Goal: Information Seeking & Learning: Learn about a topic

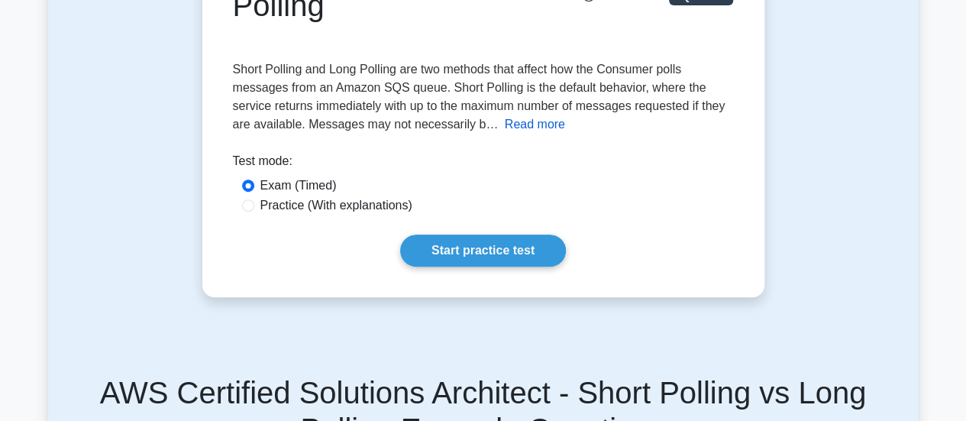
click at [515, 132] on button "Read more" at bounding box center [535, 124] width 60 height 18
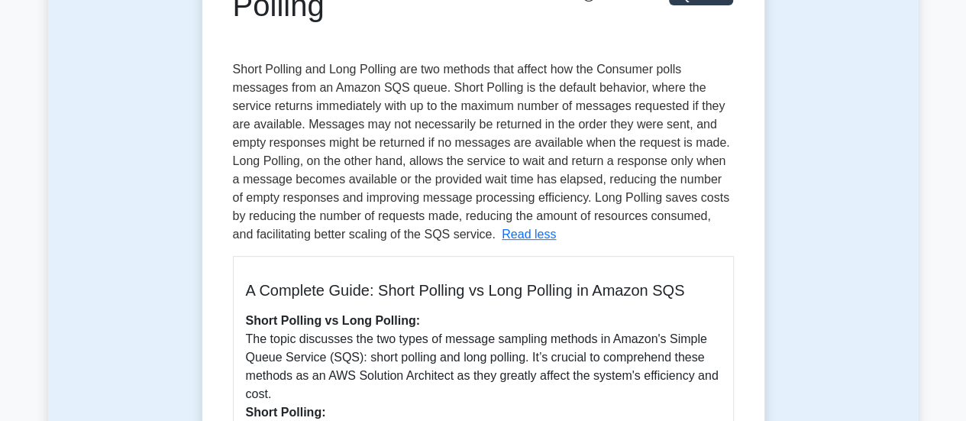
scroll to position [382, 0]
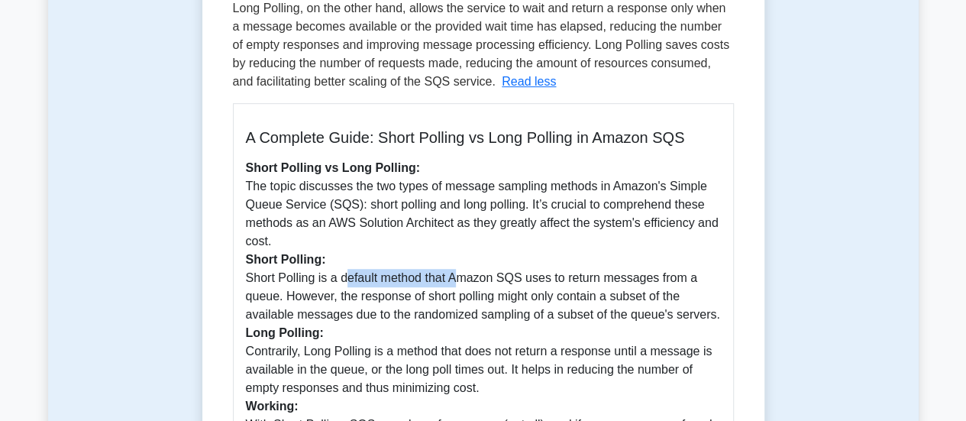
drag, startPoint x: 347, startPoint y: 285, endPoint x: 463, endPoint y: 279, distance: 115.4
drag, startPoint x: 576, startPoint y: 279, endPoint x: 640, endPoint y: 278, distance: 64.1
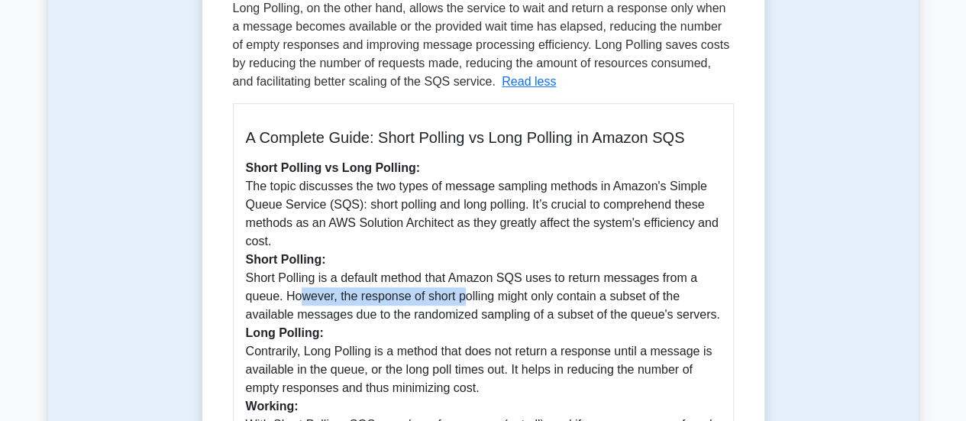
drag, startPoint x: 298, startPoint y: 297, endPoint x: 460, endPoint y: 291, distance: 162.7
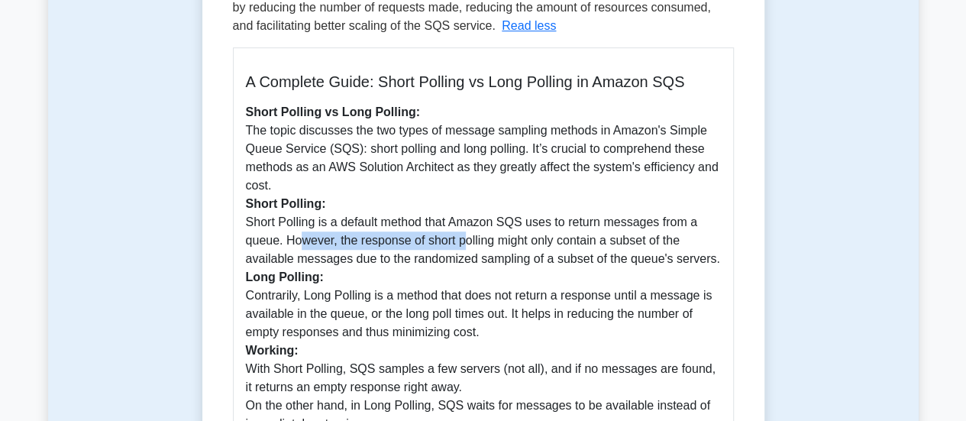
scroll to position [458, 0]
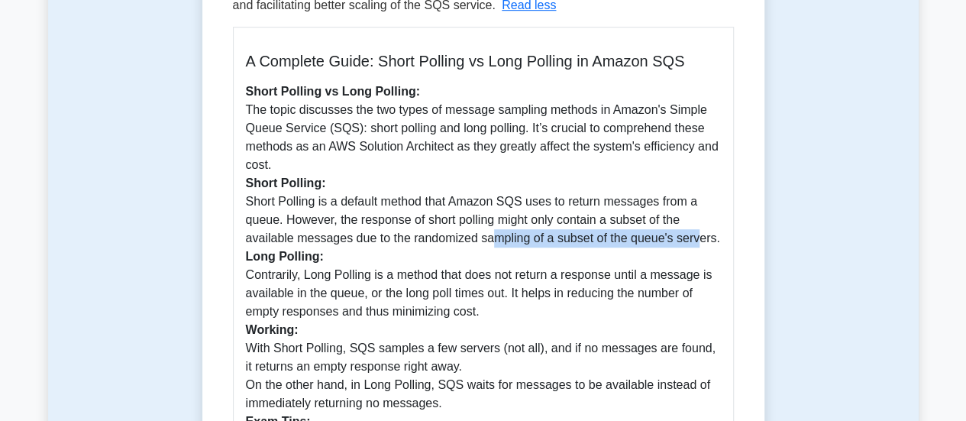
drag, startPoint x: 493, startPoint y: 243, endPoint x: 695, endPoint y: 243, distance: 201.5
click at [695, 243] on p "Short Polling vs Long Polling: The topic discusses the two types of message sam…" at bounding box center [483, 366] width 475 height 568
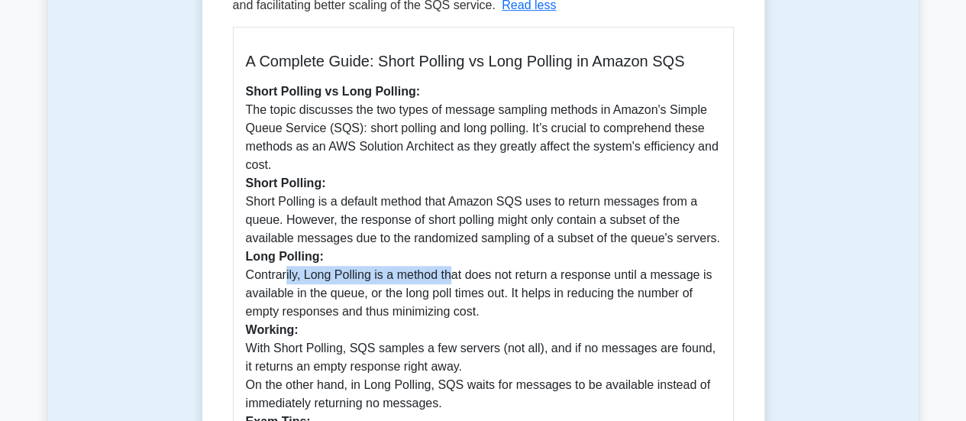
drag, startPoint x: 284, startPoint y: 274, endPoint x: 450, endPoint y: 275, distance: 166.4
click at [450, 274] on p "Short Polling vs Long Polling: The topic discusses the two types of message sam…" at bounding box center [483, 366] width 475 height 568
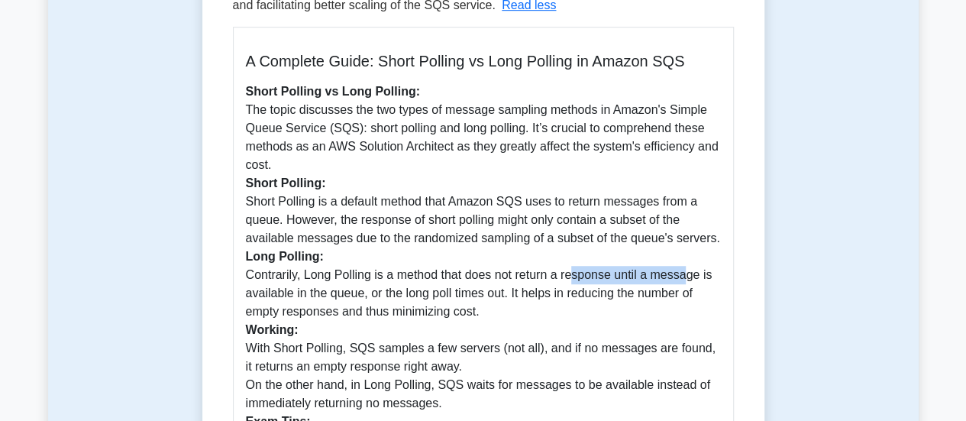
drag, startPoint x: 572, startPoint y: 278, endPoint x: 682, endPoint y: 277, distance: 109.9
click at [682, 277] on p "Short Polling vs Long Polling: The topic discusses the two types of message sam…" at bounding box center [483, 366] width 475 height 568
drag, startPoint x: 272, startPoint y: 292, endPoint x: 353, endPoint y: 294, distance: 80.9
click at [353, 294] on p "Short Polling vs Long Polling: The topic discusses the two types of message sam…" at bounding box center [483, 366] width 475 height 568
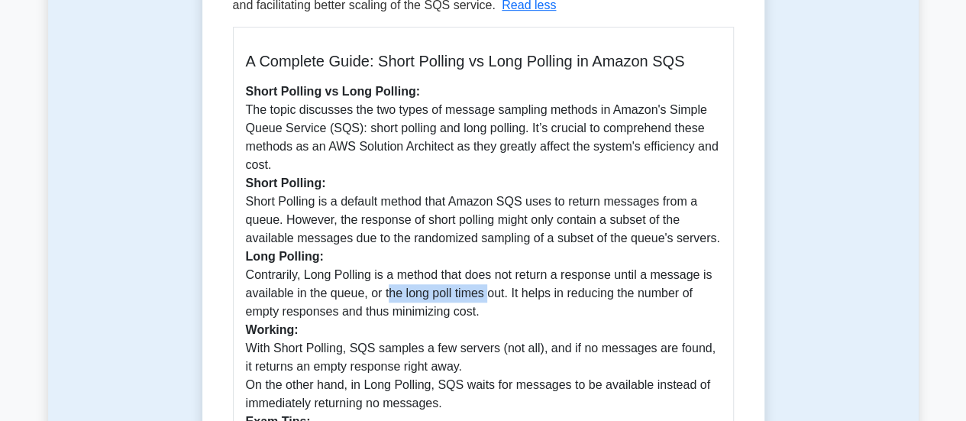
drag, startPoint x: 391, startPoint y: 292, endPoint x: 490, endPoint y: 292, distance: 99.2
click at [490, 292] on p "Short Polling vs Long Polling: The topic discusses the two types of message sam…" at bounding box center [483, 366] width 475 height 568
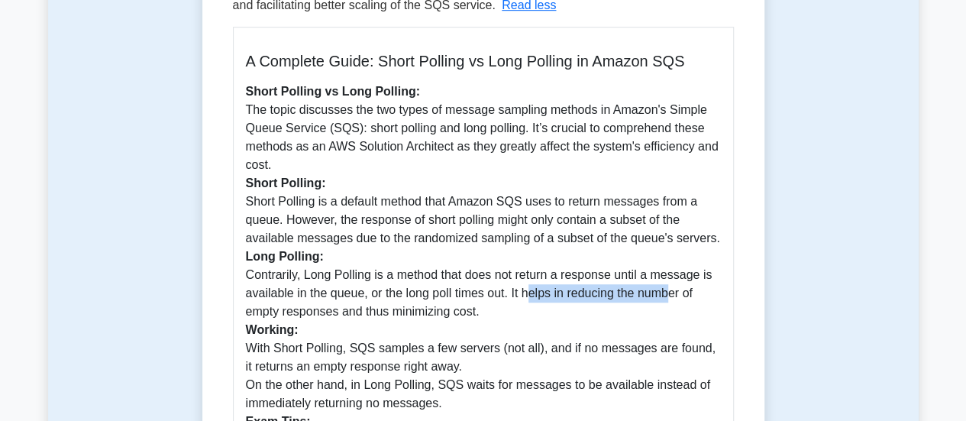
drag, startPoint x: 530, startPoint y: 294, endPoint x: 673, endPoint y: 292, distance: 143.5
click at [673, 292] on p "Short Polling vs Long Polling: The topic discusses the two types of message sam…" at bounding box center [483, 366] width 475 height 568
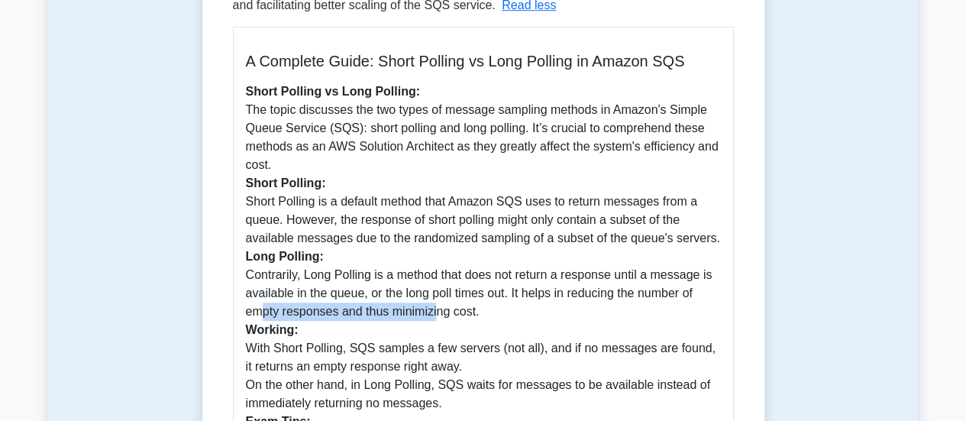
drag, startPoint x: 260, startPoint y: 312, endPoint x: 434, endPoint y: 313, distance: 174.0
click at [434, 313] on p "Short Polling vs Long Polling: The topic discusses the two types of message sam…" at bounding box center [483, 366] width 475 height 568
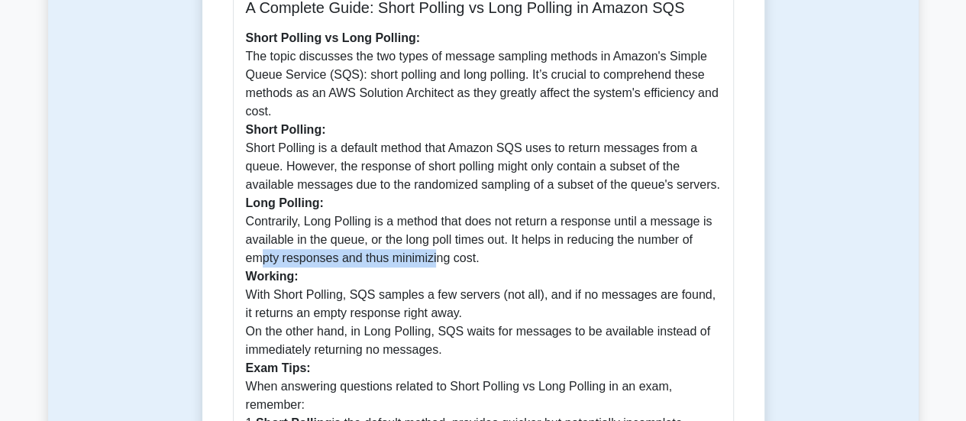
scroll to position [534, 0]
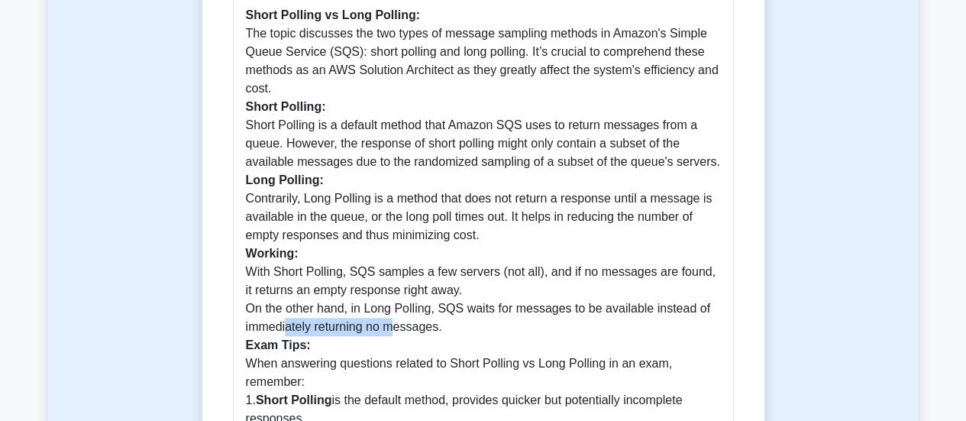
drag, startPoint x: 285, startPoint y: 327, endPoint x: 394, endPoint y: 328, distance: 108.4
click at [394, 328] on p "Short Polling vs Long Polling: The topic discusses the two types of message sam…" at bounding box center [483, 290] width 475 height 568
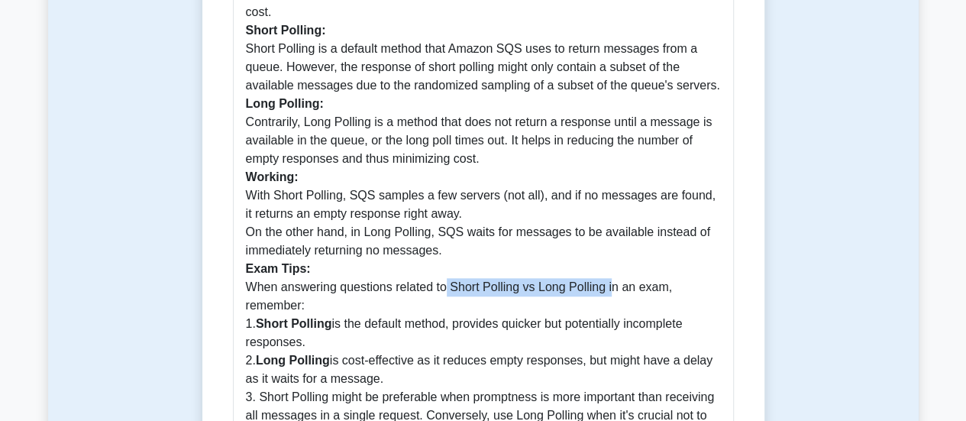
drag, startPoint x: 446, startPoint y: 292, endPoint x: 611, endPoint y: 290, distance: 164.9
click at [611, 290] on p "Short Polling vs Long Polling: The topic discusses the two types of message sam…" at bounding box center [483, 214] width 475 height 568
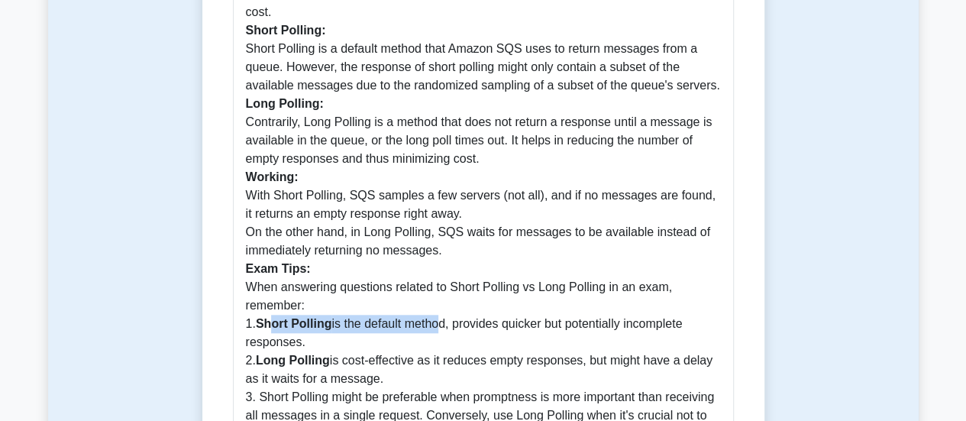
drag, startPoint x: 272, startPoint y: 324, endPoint x: 435, endPoint y: 324, distance: 162.6
click at [435, 324] on p "Short Polling vs Long Polling: The topic discusses the two types of message sam…" at bounding box center [483, 214] width 475 height 568
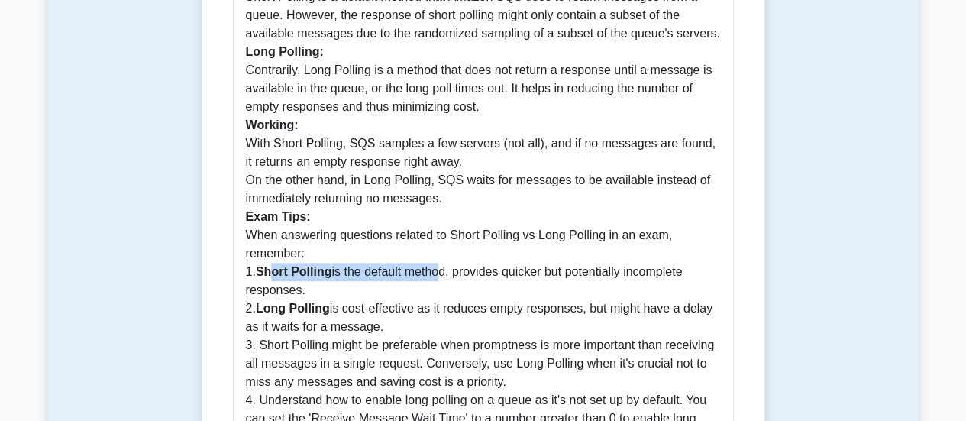
scroll to position [687, 0]
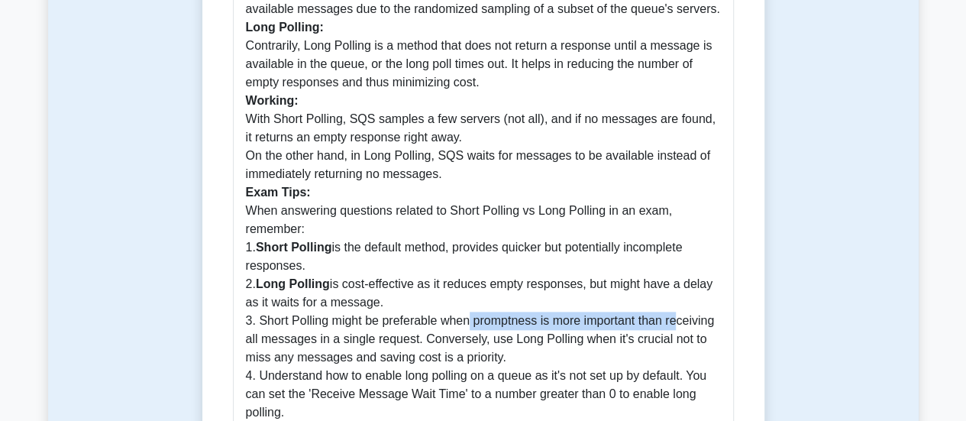
drag, startPoint x: 467, startPoint y: 324, endPoint x: 679, endPoint y: 321, distance: 212.2
click at [679, 321] on p "Short Polling vs Long Polling: The topic discusses the two types of message sam…" at bounding box center [483, 137] width 475 height 568
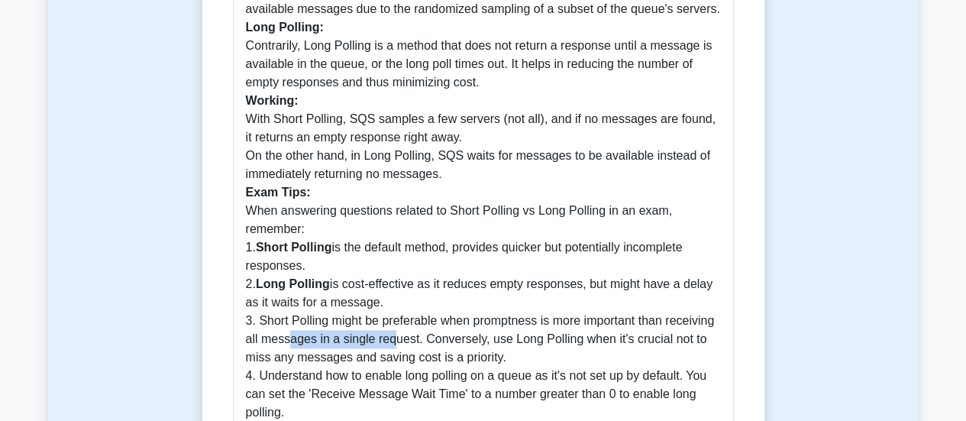
drag, startPoint x: 285, startPoint y: 343, endPoint x: 407, endPoint y: 343, distance: 121.4
click at [393, 343] on p "Short Polling vs Long Polling: The topic discusses the two types of message sam…" at bounding box center [483, 137] width 475 height 568
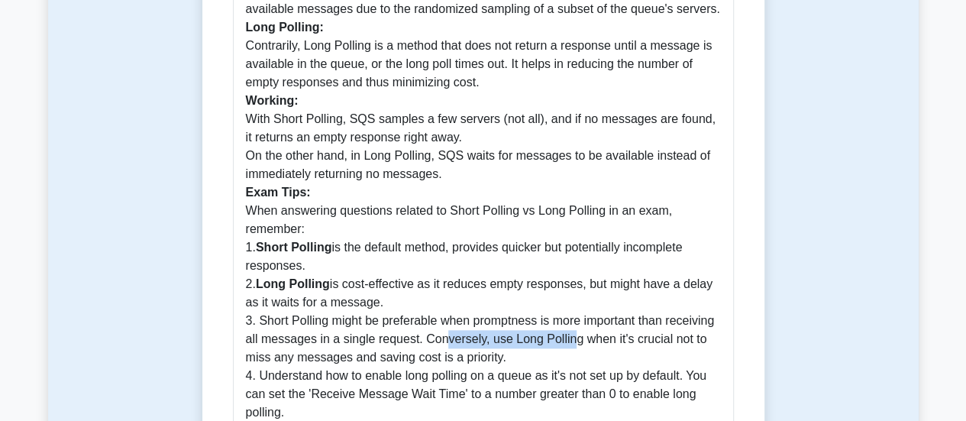
drag, startPoint x: 547, startPoint y: 337, endPoint x: 563, endPoint y: 337, distance: 16.8
click at [563, 337] on p "Short Polling vs Long Polling: The topic discusses the two types of message sam…" at bounding box center [483, 137] width 475 height 568
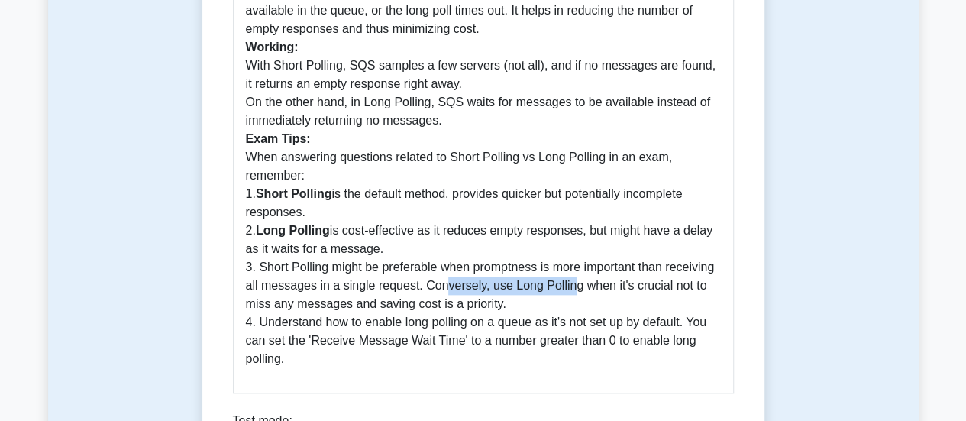
scroll to position [840, 0]
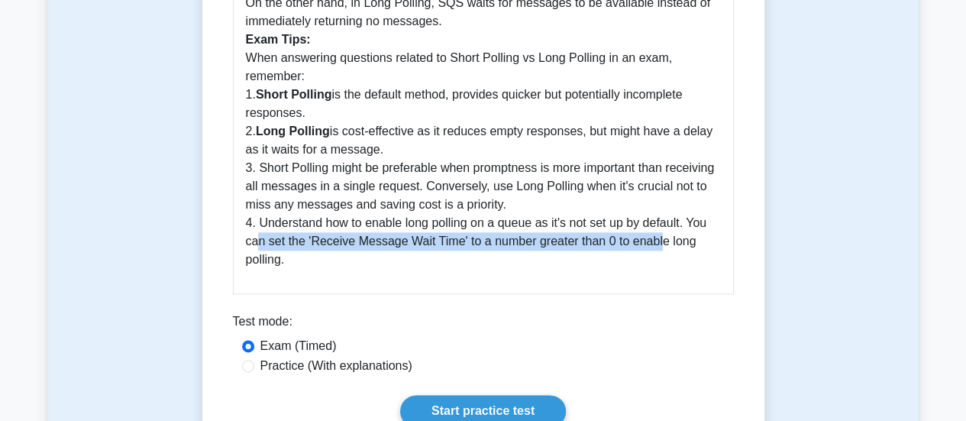
drag, startPoint x: 257, startPoint y: 240, endPoint x: 657, endPoint y: 241, distance: 400.0
drag, startPoint x: 319, startPoint y: 245, endPoint x: 616, endPoint y: 243, distance: 296.9
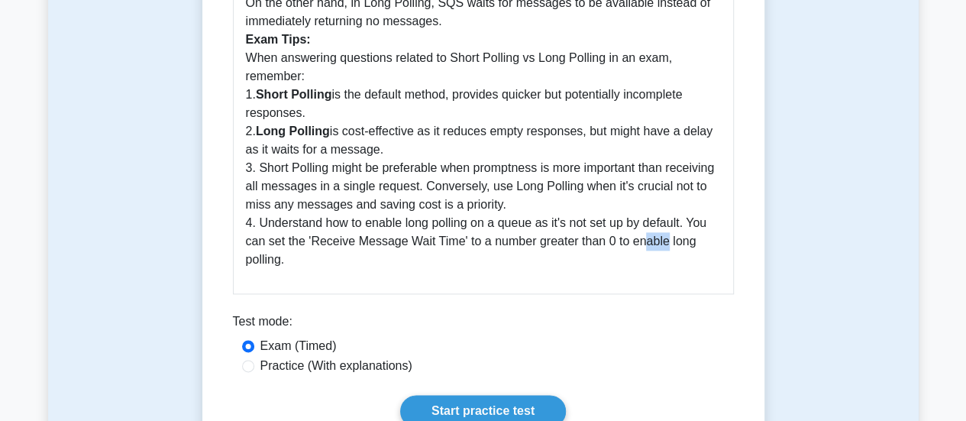
drag, startPoint x: 641, startPoint y: 240, endPoint x: 663, endPoint y: 240, distance: 21.4
